Goal: Task Accomplishment & Management: Manage account settings

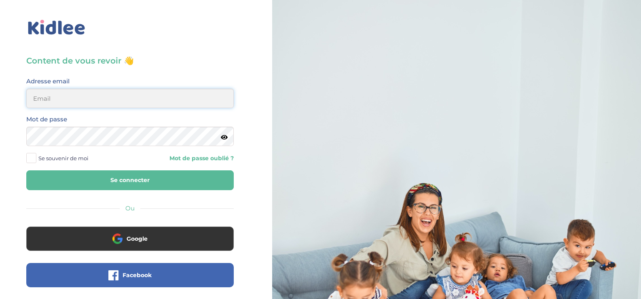
click at [192, 98] on input "email" at bounding box center [130, 98] width 208 height 19
type input "valerie.tribout@gmail.com"
click at [34, 159] on span at bounding box center [31, 158] width 10 height 10
click at [0, 0] on input "Se souvenir de moi" at bounding box center [0, 0] width 0 height 0
click at [59, 172] on button "Se connecter" at bounding box center [130, 180] width 208 height 20
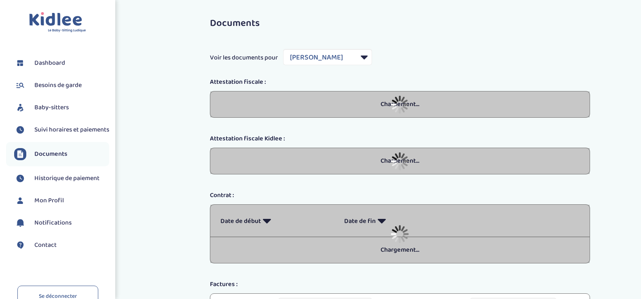
select select "42237"
select select "2025"
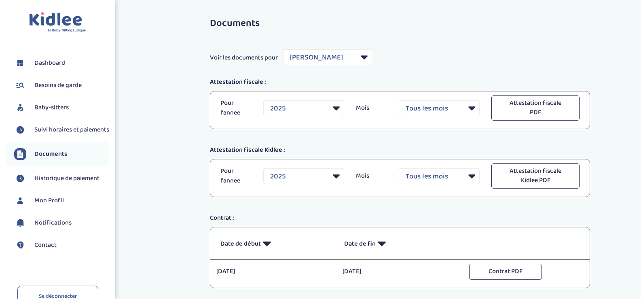
click at [68, 79] on li "Besoins de garde" at bounding box center [57, 85] width 103 height 20
click at [69, 84] on span "Besoins de garde" at bounding box center [57, 86] width 47 height 10
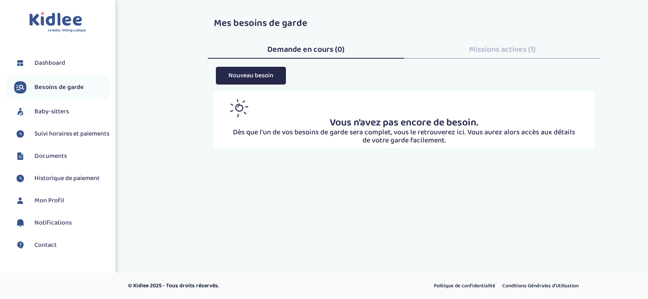
click at [72, 64] on link "Dashboard" at bounding box center [61, 63] width 95 height 12
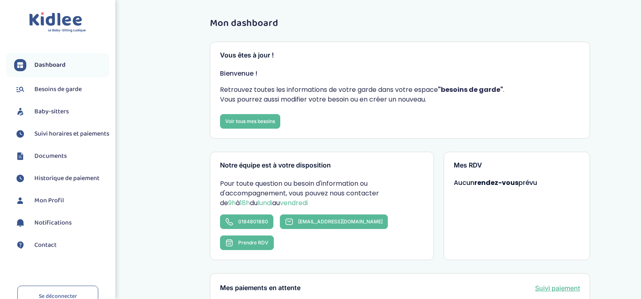
click at [62, 139] on span "Suivi horaires et paiements" at bounding box center [71, 134] width 75 height 10
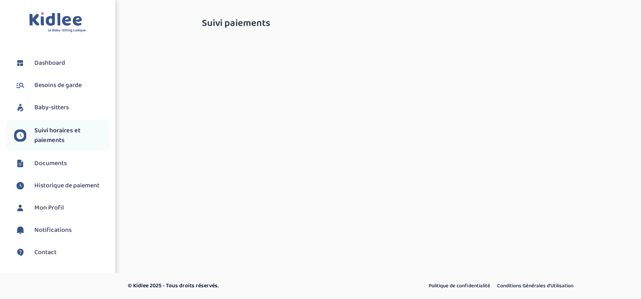
select select "septembre 2025"
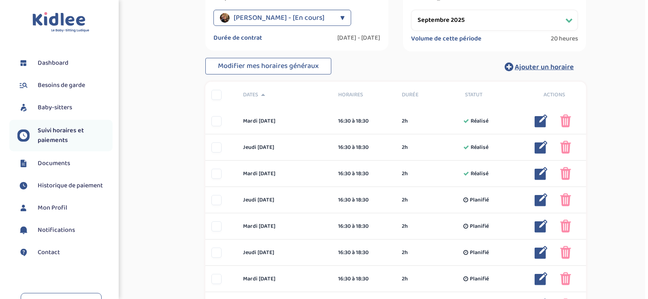
scroll to position [162, 0]
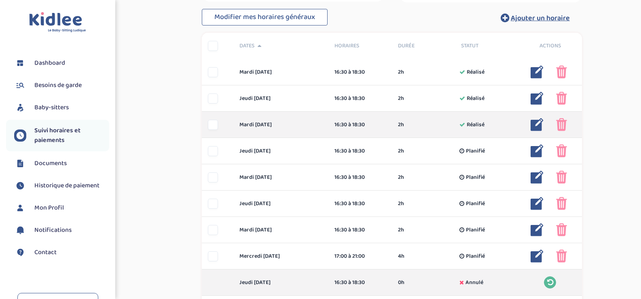
click at [536, 127] on img at bounding box center [537, 124] width 13 height 13
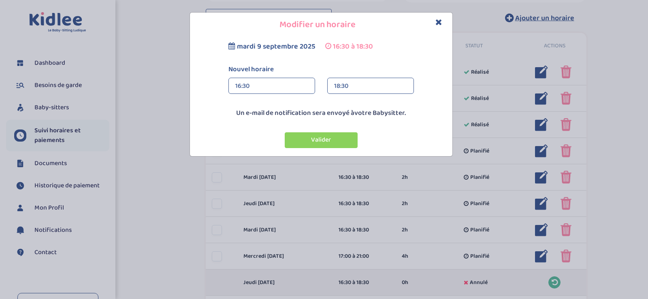
click at [340, 86] on div "18:30" at bounding box center [370, 86] width 73 height 16
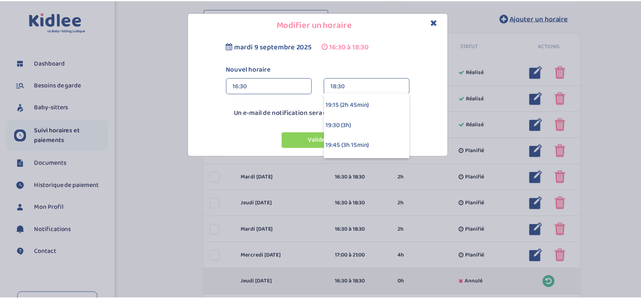
scroll to position [202, 0]
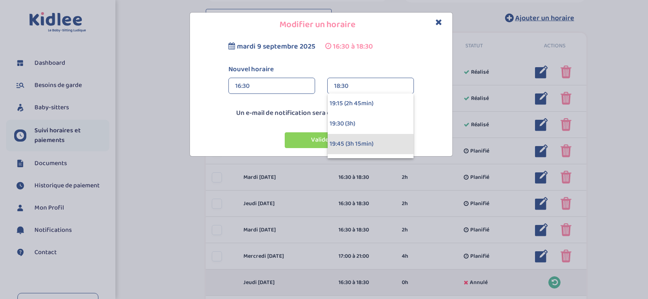
click at [368, 140] on div "19:45 (3h 15min)" at bounding box center [370, 144] width 86 height 20
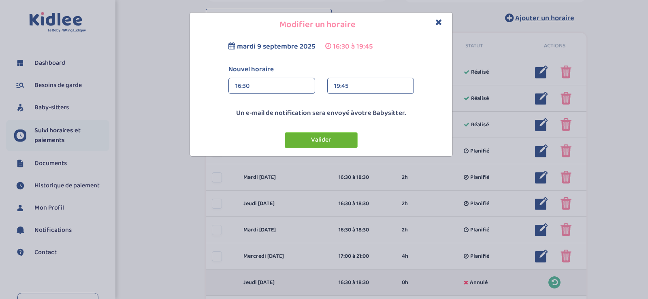
click at [345, 143] on button "Valider" at bounding box center [321, 140] width 73 height 16
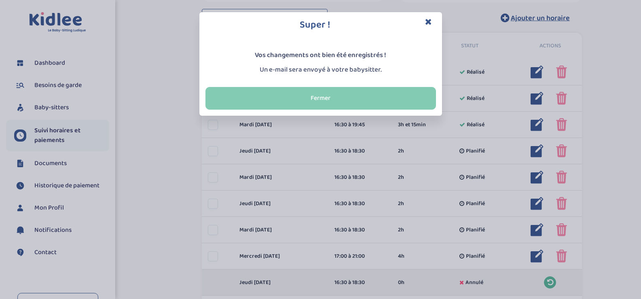
click at [346, 95] on button "Fermer" at bounding box center [321, 98] width 231 height 23
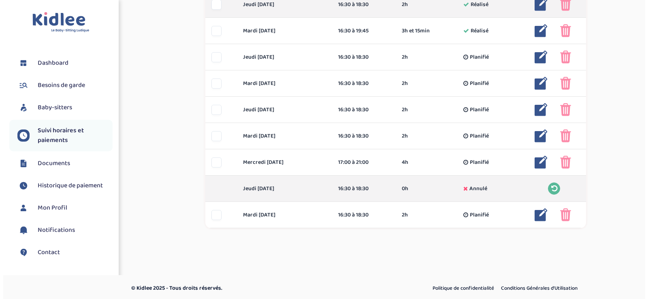
scroll to position [258, 0]
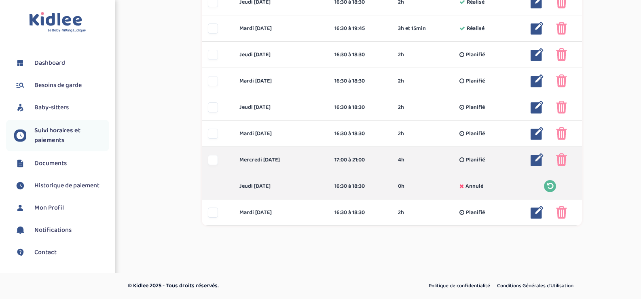
click at [537, 161] on img at bounding box center [537, 159] width 13 height 13
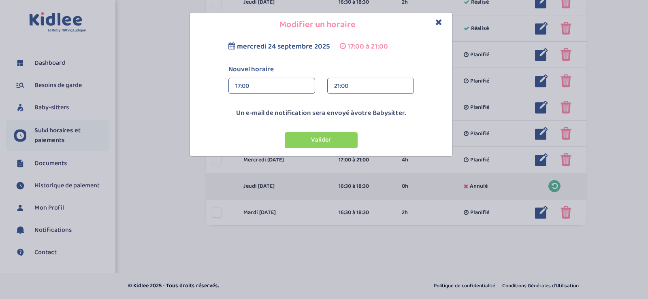
click at [350, 89] on div "21:00" at bounding box center [370, 86] width 73 height 16
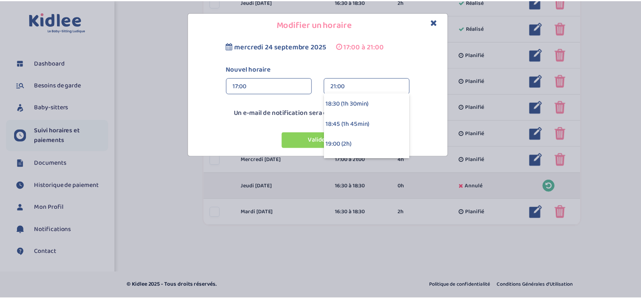
scroll to position [121, 0]
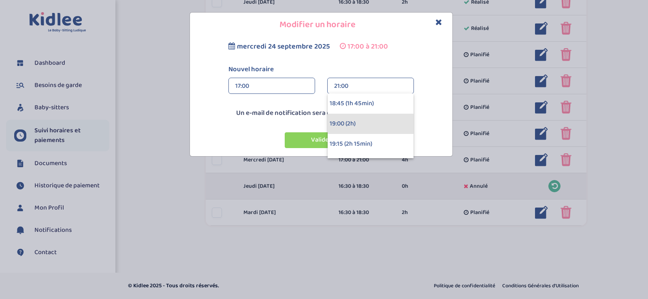
click at [355, 117] on div "19:00 (2h)" at bounding box center [370, 124] width 86 height 20
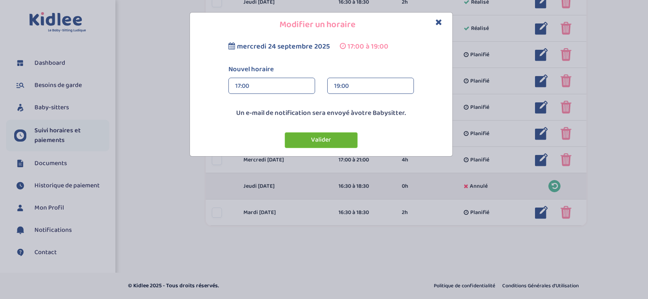
click at [342, 144] on button "Valider" at bounding box center [321, 140] width 73 height 16
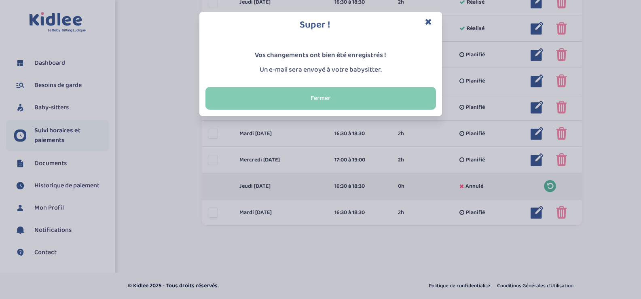
click at [350, 100] on button "Fermer" at bounding box center [321, 98] width 231 height 23
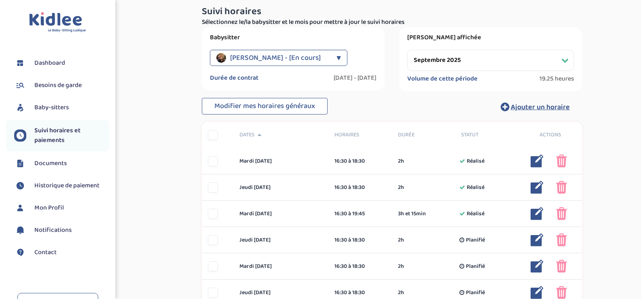
scroll to position [56, 0]
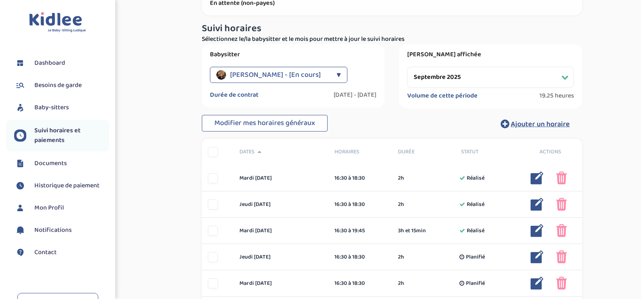
click at [54, 160] on span "Documents" at bounding box center [50, 164] width 32 height 10
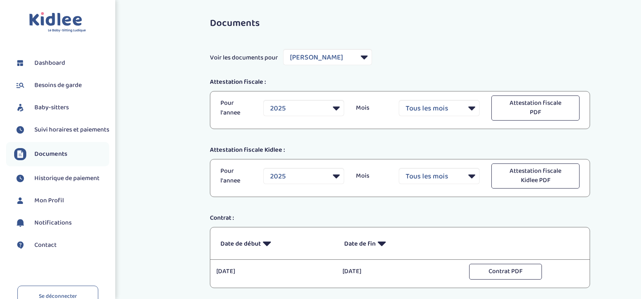
select select "42237"
select select "2025"
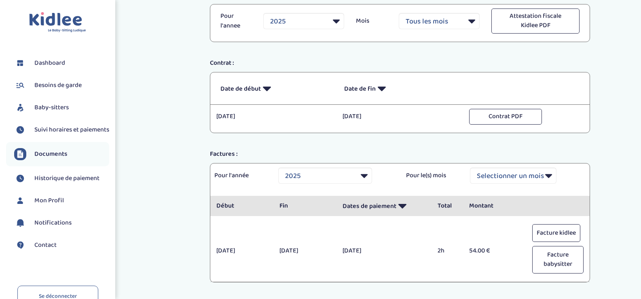
scroll to position [162, 0]
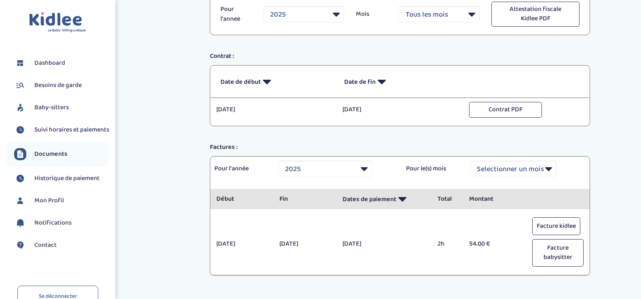
click at [582, 225] on div "Facture kidlee Facture babysitter" at bounding box center [558, 244] width 63 height 54
click at [570, 225] on button "Facture kidlee" at bounding box center [557, 226] width 48 height 18
click at [562, 260] on button "Facture babysitter" at bounding box center [558, 253] width 51 height 28
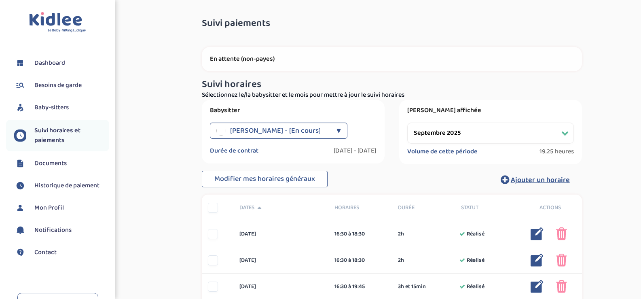
select select "septembre 2025"
